Goal: Transaction & Acquisition: Purchase product/service

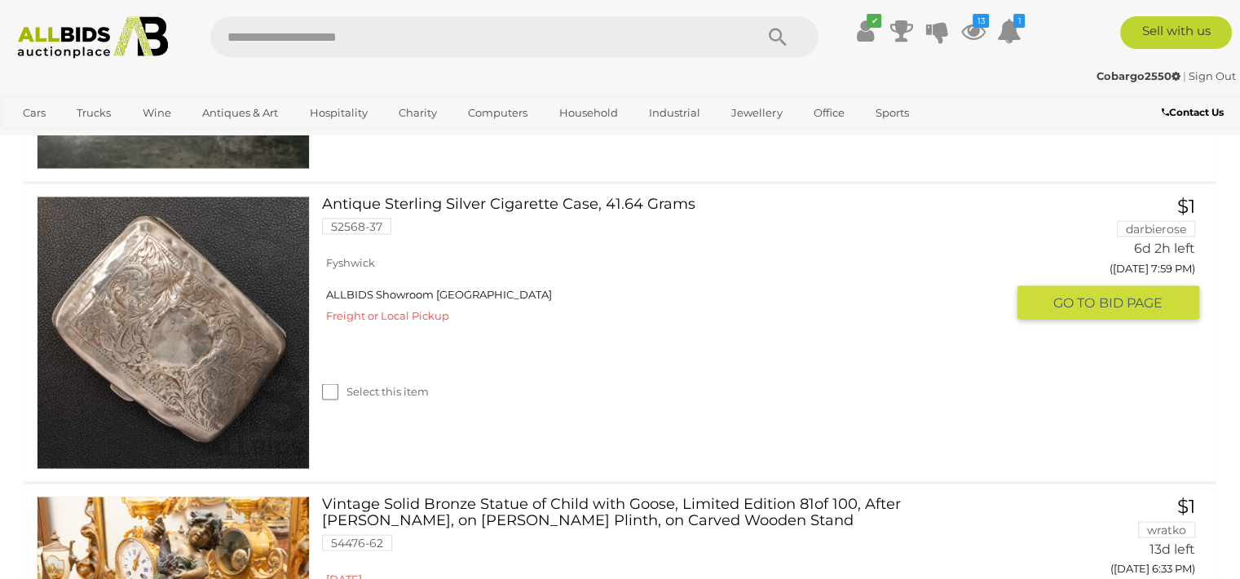
scroll to position [2689, 0]
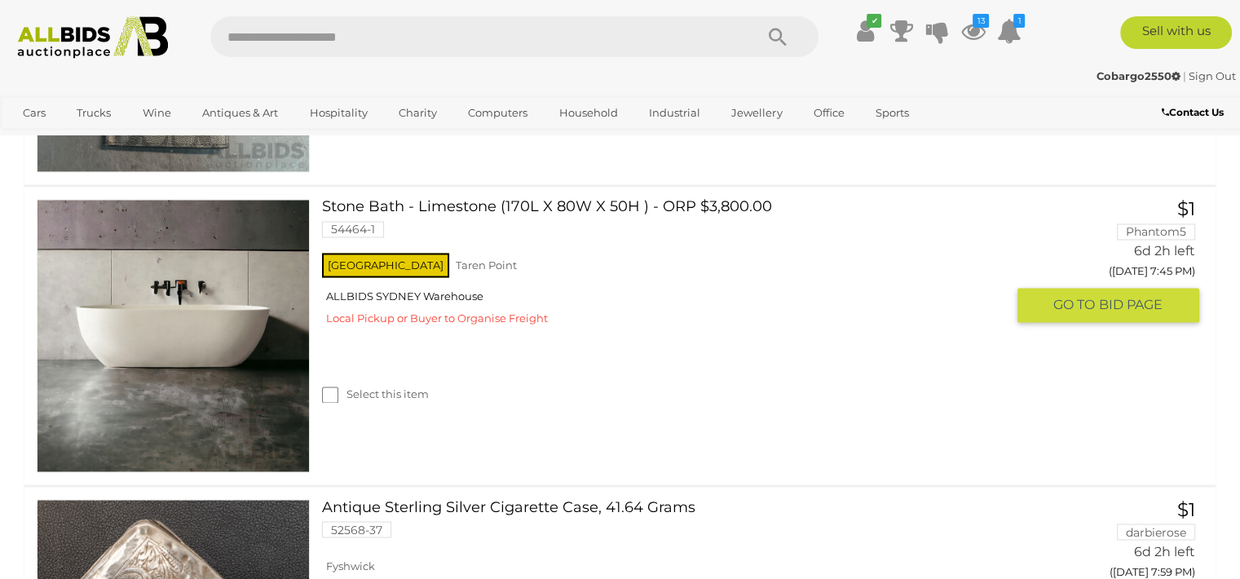
click at [222, 332] on link at bounding box center [173, 335] width 273 height 273
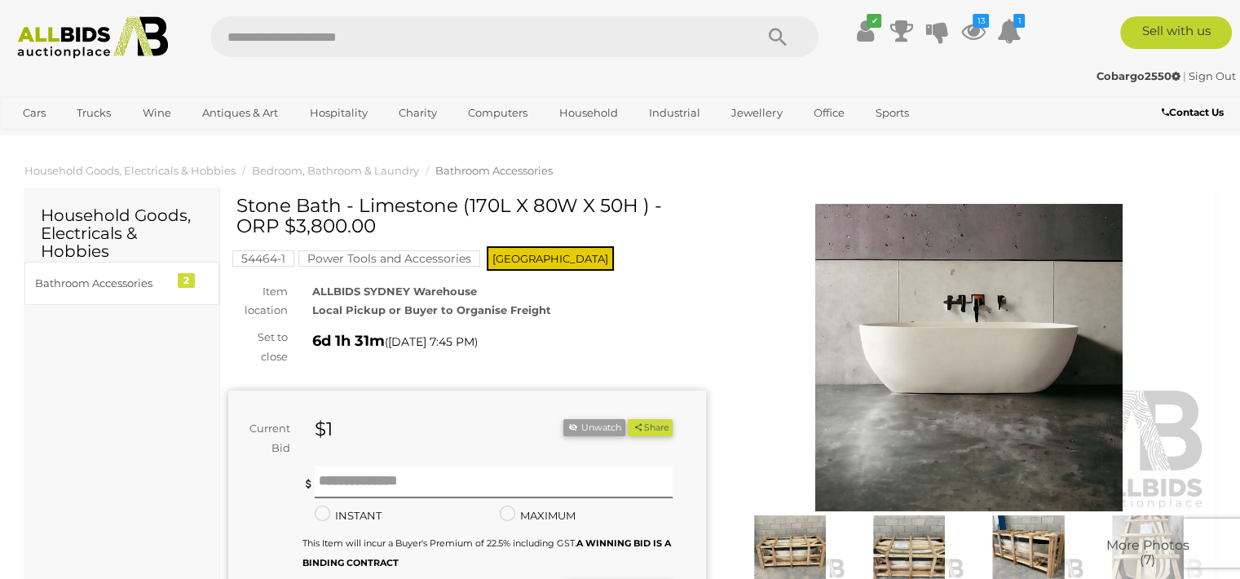
click at [898, 536] on img at bounding box center [908, 551] width 111 height 72
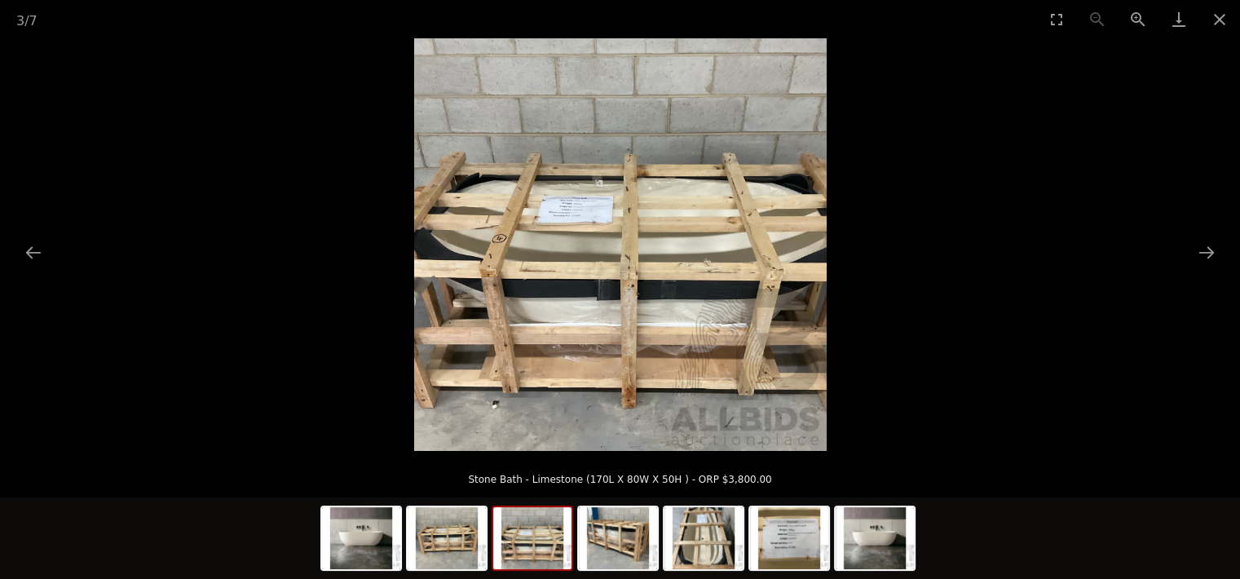
click at [732, 266] on img at bounding box center [620, 244] width 412 height 412
click at [1213, 250] on button "Next slide" at bounding box center [1206, 252] width 34 height 32
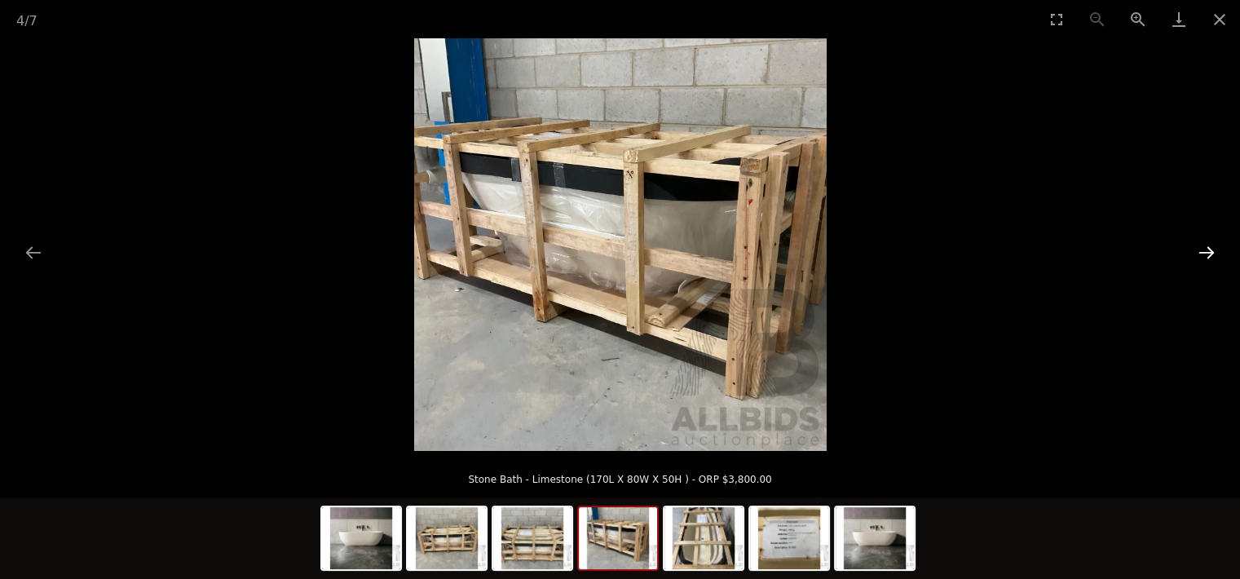
click at [1213, 251] on button "Next slide" at bounding box center [1206, 252] width 34 height 32
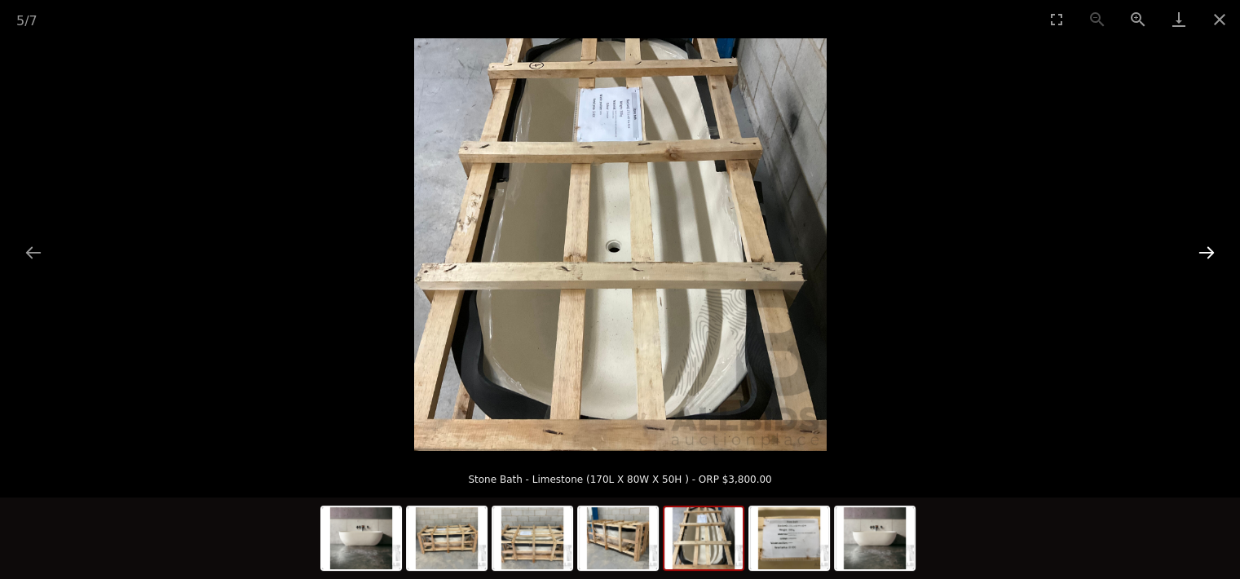
click at [1211, 253] on button "Next slide" at bounding box center [1206, 252] width 34 height 32
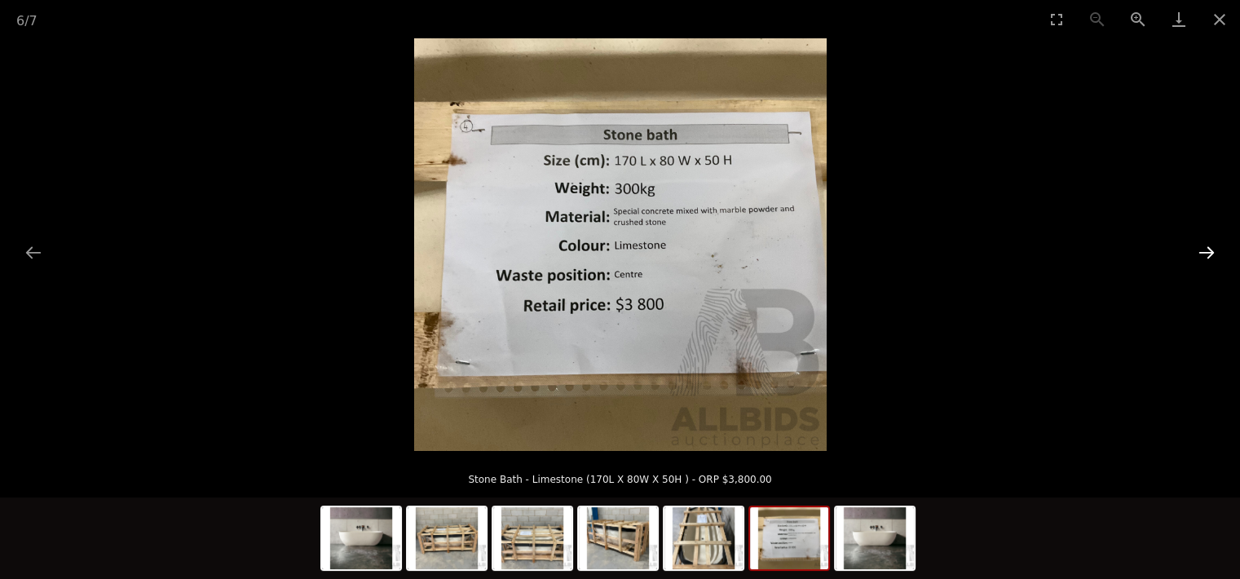
click at [1209, 255] on button "Next slide" at bounding box center [1206, 252] width 34 height 32
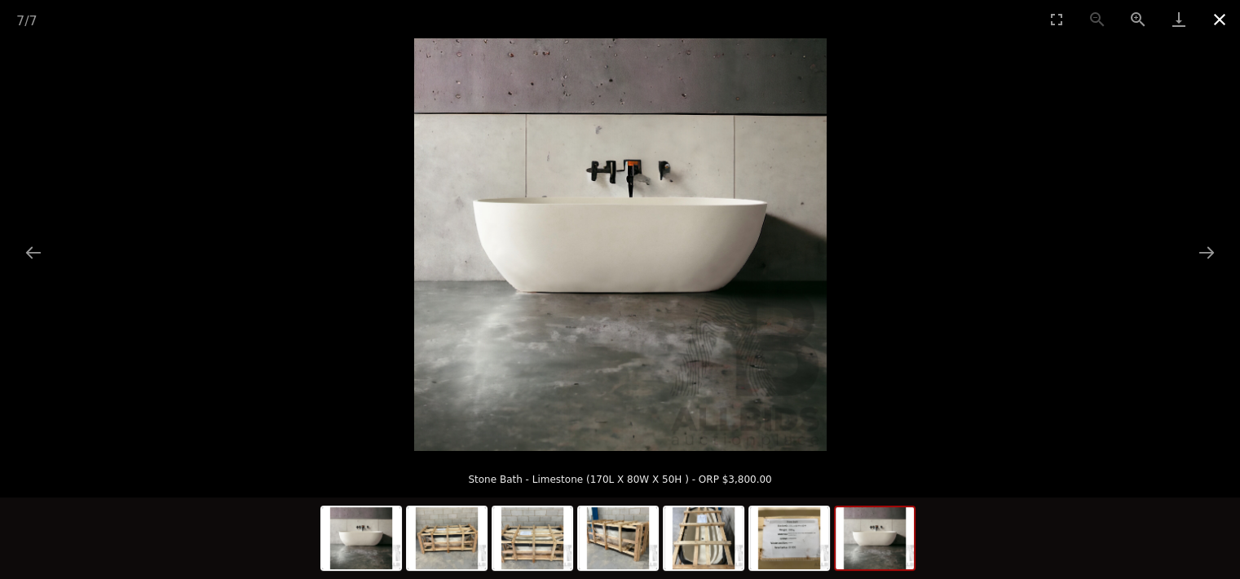
click at [1219, 14] on button "Close gallery" at bounding box center [1219, 19] width 41 height 38
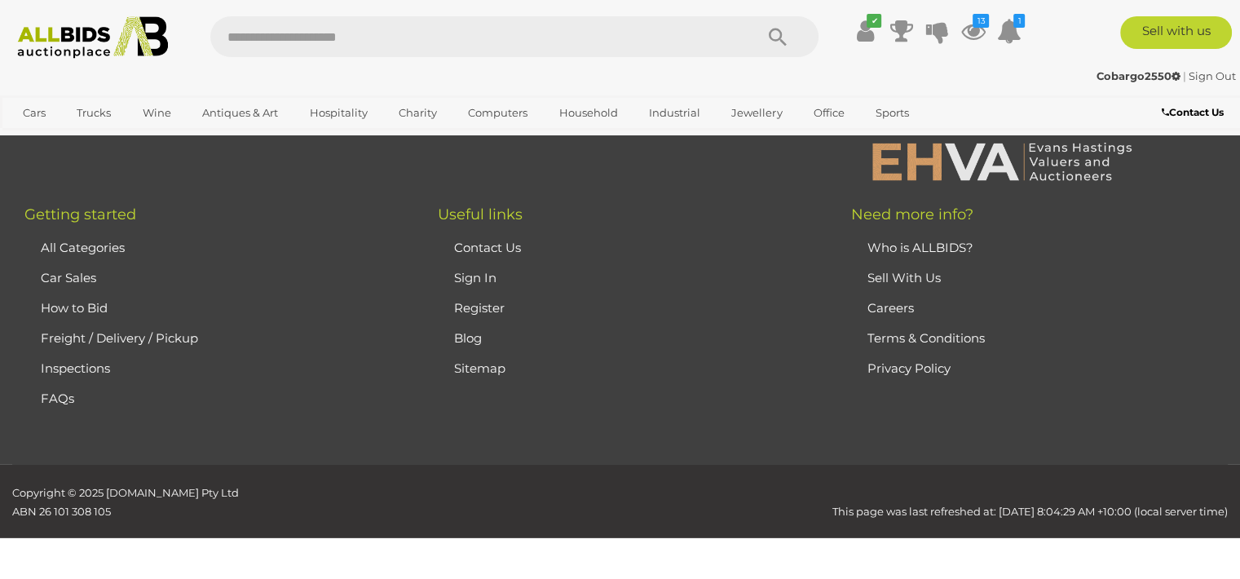
scroll to position [4497, 0]
